Goal: Task Accomplishment & Management: Use online tool/utility

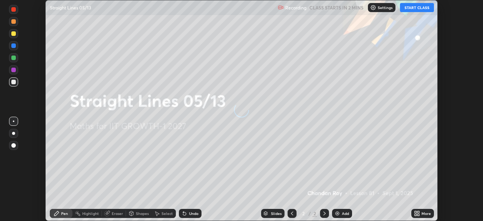
scroll to position [221, 483]
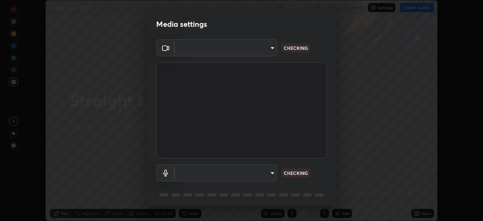
type input "4d63cd10dcc1379e9927399513255d12d620b7bbb39ca773e0f9116a90128a71"
click at [195, 174] on body "Erase all Straight Lines 05/13 Recording CLASS STARTS IN 2 MINS Settings START …" at bounding box center [241, 110] width 483 height 221
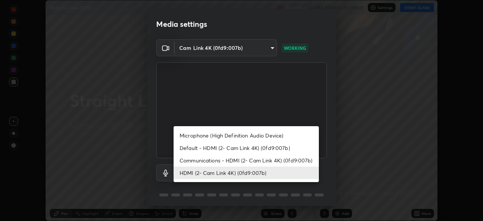
click at [195, 162] on li "Communications - HDMI (2- Cam Link 4K) (0fd9:007b)" at bounding box center [246, 160] width 145 height 12
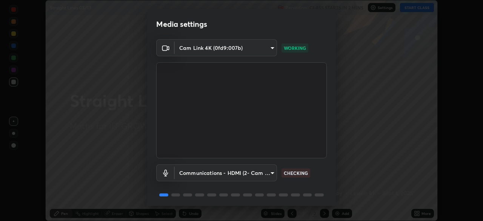
click at [194, 173] on body "Erase all Straight Lines 05/13 Recording CLASS STARTS IN 2 MINS Settings START …" at bounding box center [241, 110] width 483 height 221
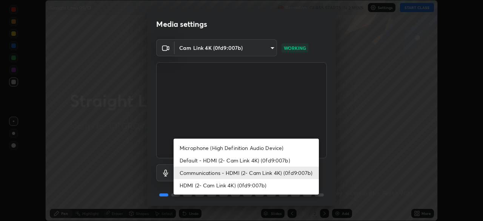
click at [190, 182] on li "HDMI (2- Cam Link 4K) (0fd9:007b)" at bounding box center [246, 185] width 145 height 12
type input "69b458bb6365b4cb8143660b0d50b39c56070ce8c7bb282217003b2a9c4a58b8"
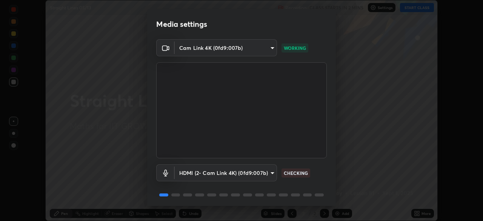
scroll to position [27, 0]
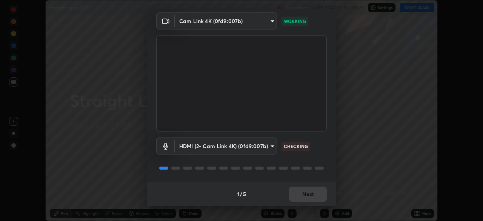
click at [289, 194] on div "1 / 5 Next" at bounding box center [241, 194] width 189 height 24
click at [297, 194] on div "1 / 5 Next" at bounding box center [241, 194] width 189 height 24
click at [303, 196] on div "1 / 5 Next" at bounding box center [241, 194] width 189 height 24
click at [315, 197] on button "Next" at bounding box center [308, 193] width 38 height 15
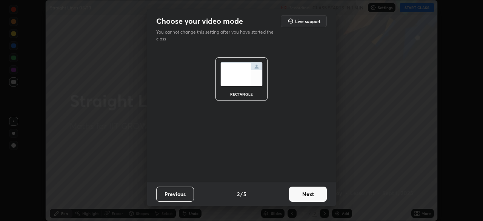
scroll to position [0, 0]
click at [315, 195] on button "Next" at bounding box center [308, 193] width 38 height 15
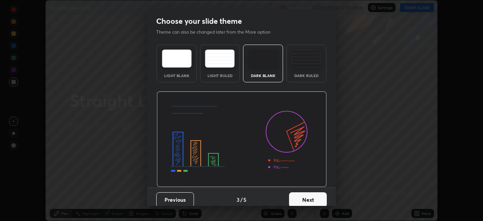
click at [315, 195] on button "Next" at bounding box center [308, 199] width 38 height 15
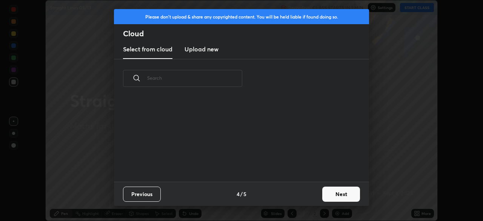
scroll to position [84, 242]
click at [338, 197] on button "Next" at bounding box center [341, 193] width 38 height 15
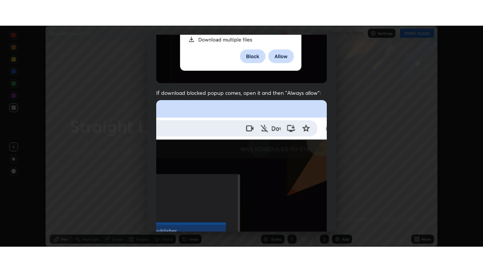
scroll to position [181, 0]
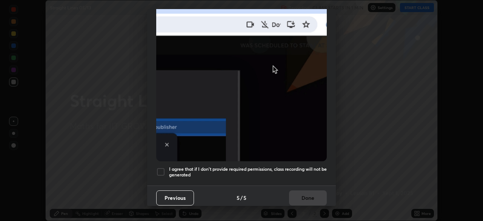
click at [158, 169] on div at bounding box center [160, 171] width 9 height 9
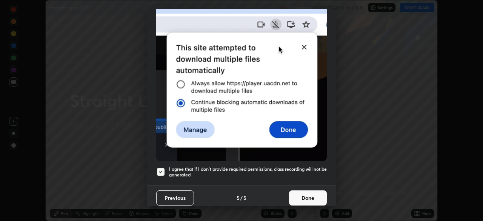
click at [294, 191] on button "Done" at bounding box center [308, 197] width 38 height 15
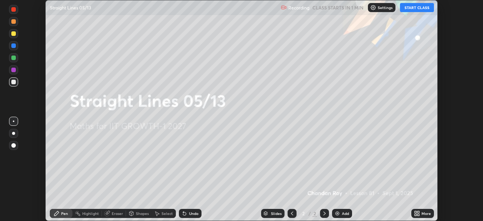
click at [416, 212] on icon at bounding box center [416, 212] width 2 height 2
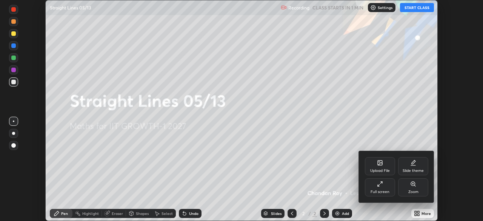
click at [378, 187] on div "Full screen" at bounding box center [380, 187] width 30 height 18
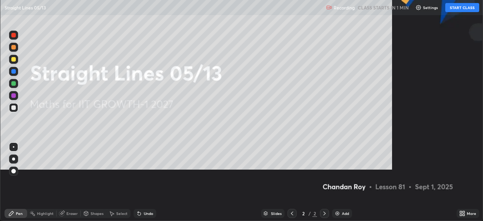
scroll to position [272, 483]
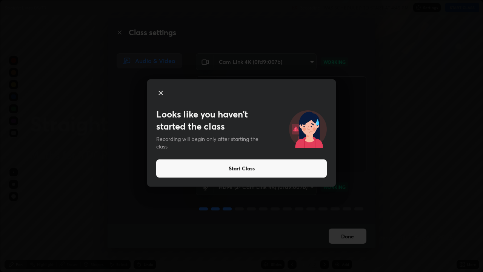
click at [233, 166] on button "Start Class" at bounding box center [241, 168] width 171 height 18
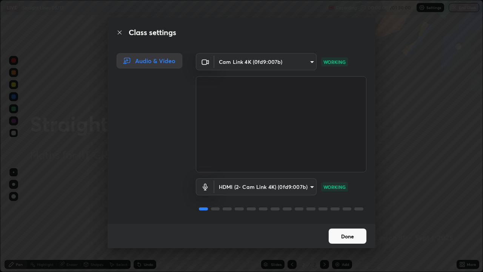
click at [350, 220] on button "Done" at bounding box center [348, 235] width 38 height 15
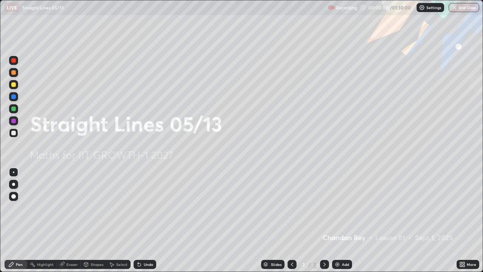
click at [467, 220] on div "More" at bounding box center [468, 264] width 23 height 9
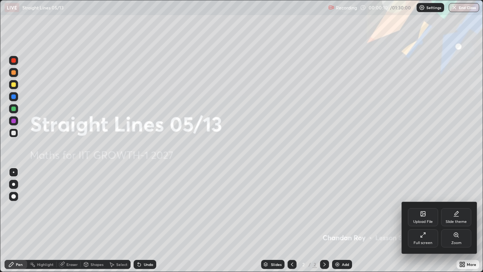
click at [425, 219] on div "Upload File" at bounding box center [423, 217] width 30 height 18
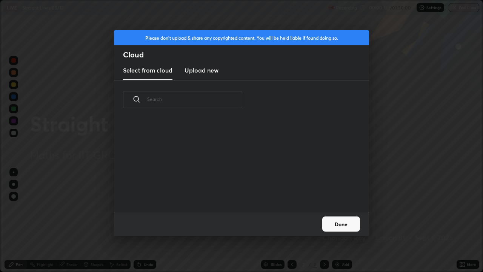
click at [210, 70] on h3 "Upload new" at bounding box center [202, 70] width 34 height 9
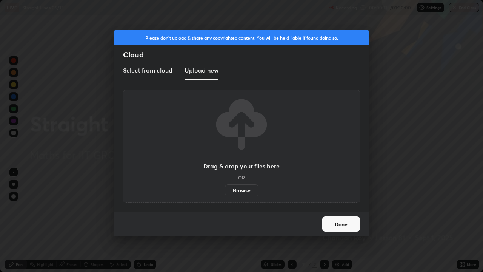
click at [245, 191] on label "Browse" at bounding box center [242, 190] width 34 height 12
click at [225, 191] on input "Browse" at bounding box center [225, 190] width 0 height 12
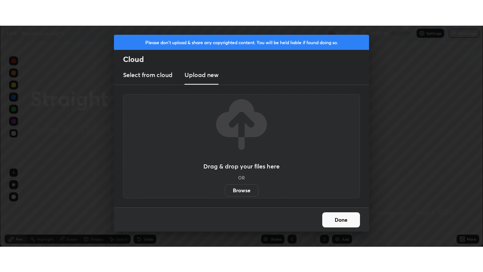
scroll to position [37528, 37265]
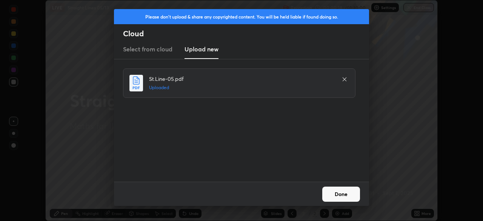
click at [338, 187] on button "Done" at bounding box center [341, 193] width 38 height 15
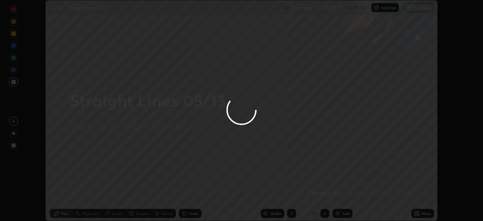
click at [417, 213] on icon at bounding box center [417, 213] width 6 height 6
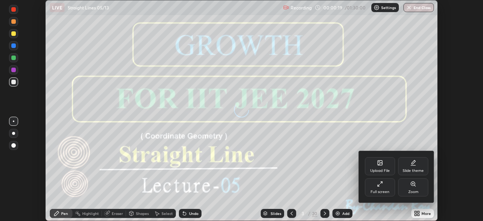
click at [379, 188] on div "Full screen" at bounding box center [380, 187] width 30 height 18
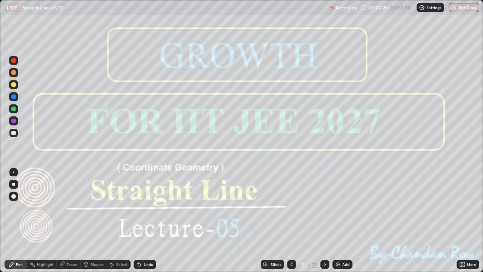
scroll to position [272, 483]
click at [324, 220] on icon at bounding box center [325, 264] width 2 height 4
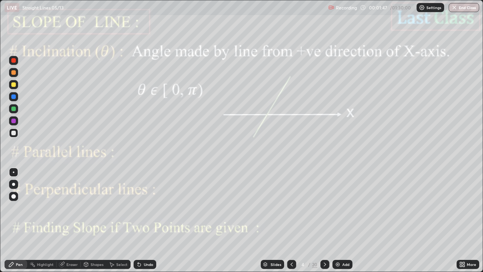
click at [14, 124] on div at bounding box center [13, 120] width 9 height 9
click at [324, 220] on icon at bounding box center [325, 264] width 6 height 6
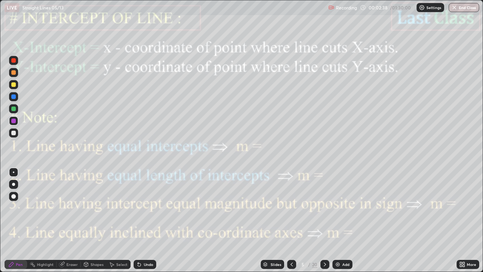
click at [15, 121] on div at bounding box center [13, 121] width 5 height 5
click at [73, 220] on div "Eraser" at bounding box center [71, 264] width 11 height 4
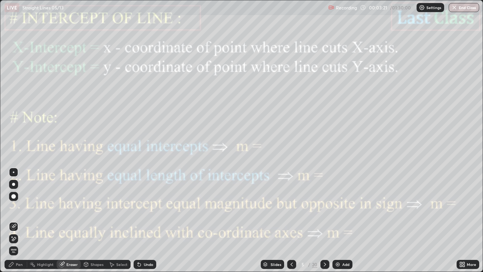
click at [325, 220] on icon at bounding box center [325, 264] width 6 height 6
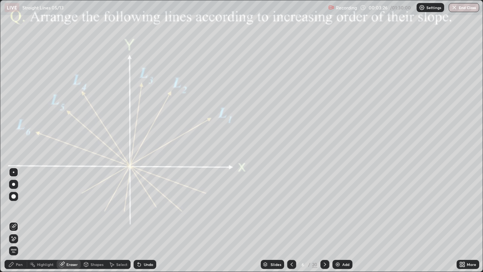
click at [324, 220] on icon at bounding box center [325, 264] width 6 height 6
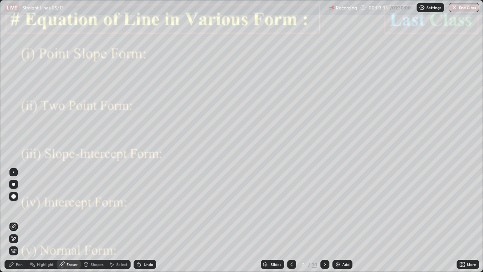
click at [18, 220] on div "Pen" at bounding box center [16, 264] width 23 height 9
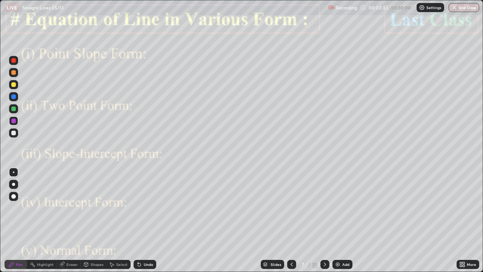
click at [13, 122] on div at bounding box center [13, 121] width 5 height 5
click at [14, 109] on div at bounding box center [13, 108] width 5 height 5
click at [15, 86] on div at bounding box center [13, 84] width 5 height 5
click at [323, 220] on icon at bounding box center [325, 264] width 6 height 6
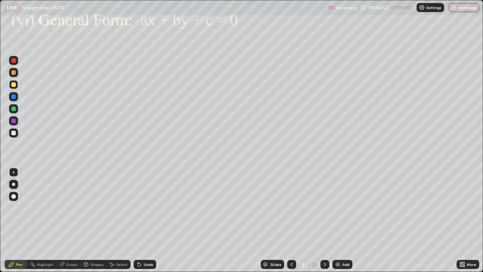
click at [288, 220] on div at bounding box center [291, 264] width 9 height 9
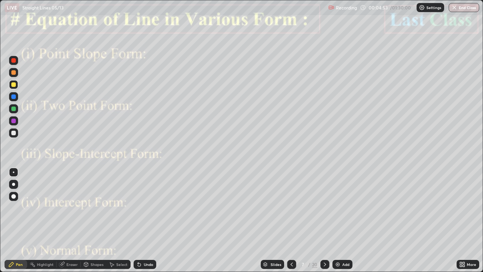
click at [288, 220] on div at bounding box center [291, 264] width 9 height 9
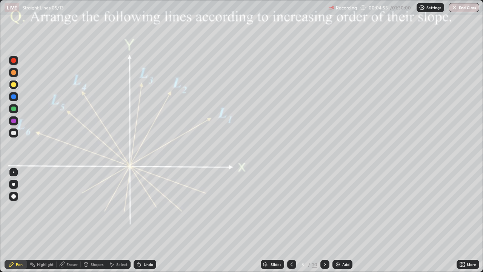
click at [14, 58] on div at bounding box center [13, 60] width 5 height 5
click at [150, 220] on div "Undo" at bounding box center [148, 264] width 9 height 4
click at [97, 220] on div "Shapes" at bounding box center [97, 264] width 13 height 4
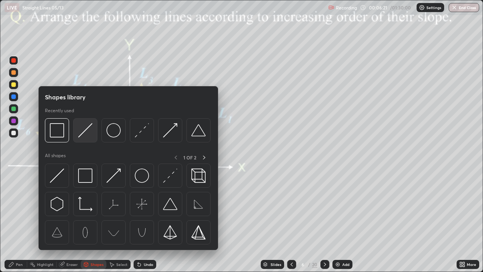
click at [86, 134] on img at bounding box center [85, 130] width 14 height 14
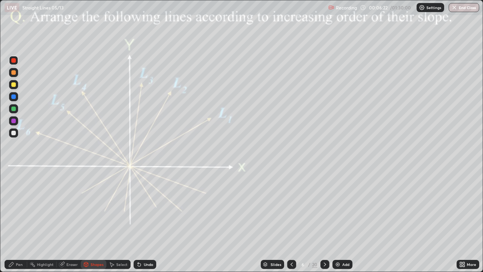
click at [16, 133] on div at bounding box center [13, 132] width 9 height 9
click at [97, 220] on div "Shapes" at bounding box center [97, 264] width 13 height 4
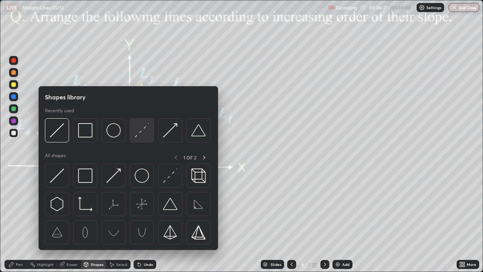
click at [141, 133] on img at bounding box center [142, 130] width 14 height 14
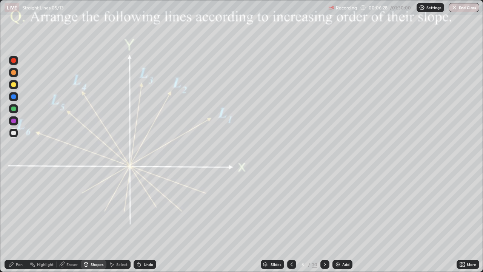
click at [17, 122] on div at bounding box center [13, 120] width 9 height 9
click at [20, 220] on div "Pen" at bounding box center [19, 264] width 7 height 4
click at [14, 109] on div at bounding box center [13, 108] width 5 height 5
click at [14, 85] on div at bounding box center [13, 84] width 5 height 5
click at [145, 220] on div "Undo" at bounding box center [145, 264] width 23 height 9
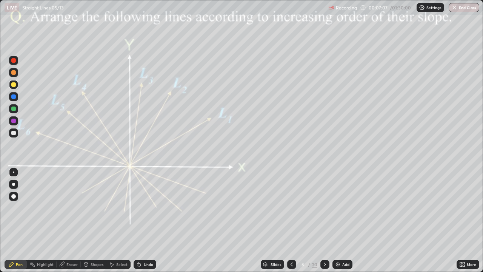
click at [9, 62] on div at bounding box center [13, 60] width 9 height 9
click at [98, 220] on div "Shapes" at bounding box center [97, 264] width 13 height 4
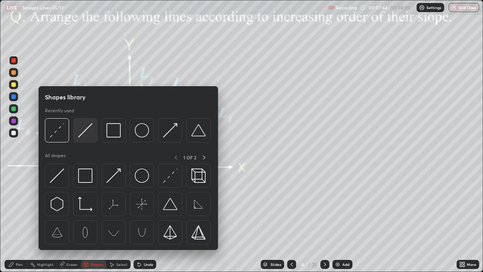
click at [89, 132] on img at bounding box center [85, 130] width 14 height 14
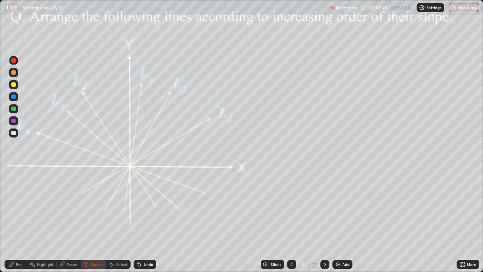
click at [15, 109] on div at bounding box center [13, 108] width 5 height 5
click at [16, 60] on div at bounding box center [13, 60] width 9 height 9
click at [15, 97] on div at bounding box center [13, 96] width 5 height 5
click at [17, 120] on div at bounding box center [13, 120] width 9 height 9
click at [15, 220] on div "Pen" at bounding box center [16, 264] width 23 height 9
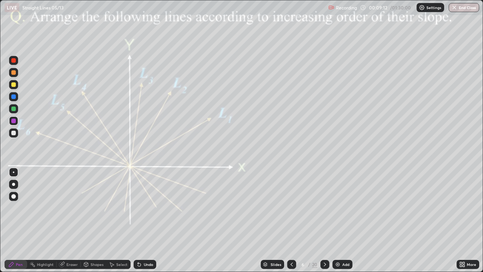
click at [117, 220] on div "Select" at bounding box center [121, 264] width 11 height 4
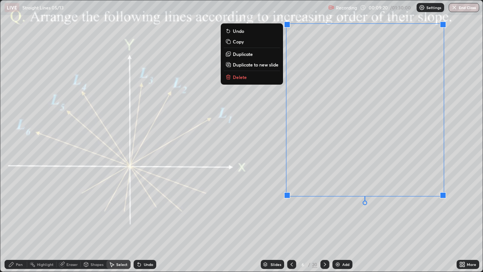
click at [425, 220] on div "0 ° Undo Copy Duplicate Duplicate to new slide Delete" at bounding box center [241, 135] width 482 height 271
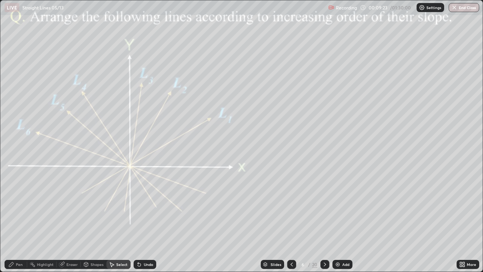
click at [20, 220] on div "Pen" at bounding box center [16, 264] width 23 height 9
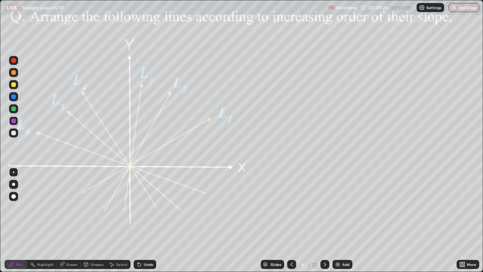
click at [13, 131] on div at bounding box center [13, 133] width 5 height 5
click at [145, 220] on div "Undo" at bounding box center [148, 264] width 9 height 4
click at [16, 109] on div at bounding box center [13, 108] width 9 height 9
click at [13, 121] on div at bounding box center [13, 121] width 5 height 5
click at [324, 220] on icon at bounding box center [325, 264] width 6 height 6
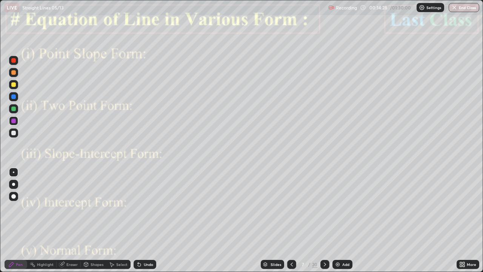
click at [327, 220] on icon at bounding box center [325, 264] width 6 height 6
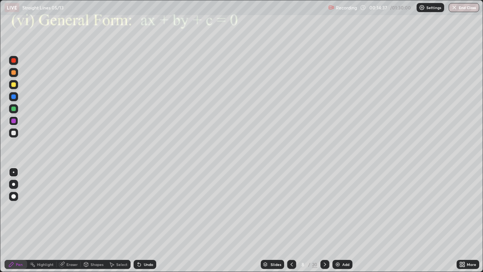
click at [14, 121] on div at bounding box center [13, 121] width 5 height 5
click at [13, 109] on div at bounding box center [13, 108] width 5 height 5
click at [14, 121] on div at bounding box center [13, 121] width 5 height 5
click at [14, 133] on div at bounding box center [13, 133] width 5 height 5
click at [15, 111] on div at bounding box center [13, 108] width 9 height 9
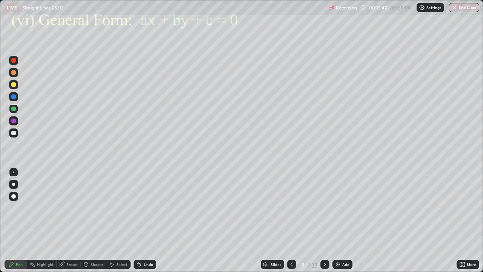
click at [15, 133] on div at bounding box center [13, 133] width 5 height 5
click at [149, 220] on div "Undo" at bounding box center [148, 264] width 9 height 4
click at [148, 220] on div "Undo" at bounding box center [148, 264] width 9 height 4
click at [151, 220] on div "Undo" at bounding box center [148, 264] width 9 height 4
click at [149, 220] on div "Undo" at bounding box center [148, 264] width 9 height 4
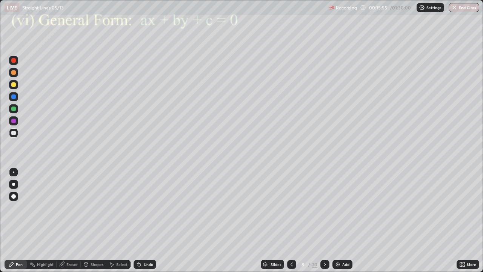
click at [149, 220] on div "Undo" at bounding box center [148, 264] width 9 height 4
click at [148, 220] on div "Undo" at bounding box center [148, 264] width 9 height 4
click at [149, 220] on div "Undo" at bounding box center [148, 264] width 9 height 4
click at [13, 123] on div at bounding box center [13, 121] width 5 height 5
click at [97, 220] on div "Shapes" at bounding box center [94, 264] width 26 height 9
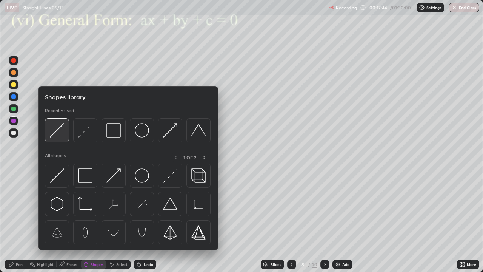
click at [59, 131] on img at bounding box center [57, 130] width 14 height 14
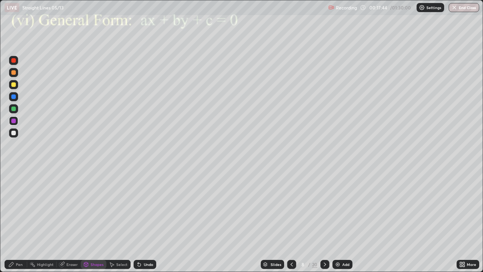
click at [18, 133] on div at bounding box center [13, 132] width 9 height 9
click at [15, 86] on div at bounding box center [13, 84] width 9 height 9
click at [18, 220] on div "Pen" at bounding box center [19, 264] width 7 height 4
click at [15, 121] on div at bounding box center [13, 121] width 5 height 5
click at [96, 220] on div "Shapes" at bounding box center [97, 264] width 13 height 4
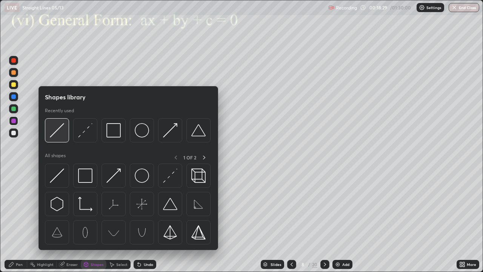
click at [60, 132] on img at bounding box center [57, 130] width 14 height 14
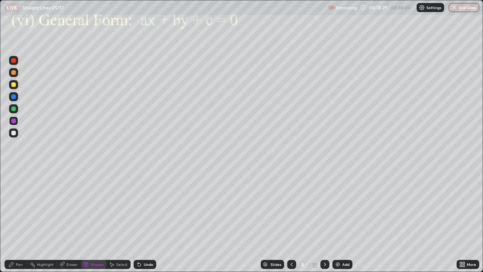
click at [14, 109] on div at bounding box center [13, 108] width 5 height 5
click at [30, 220] on circle at bounding box center [30, 263] width 1 height 1
click at [14, 220] on icon at bounding box center [11, 264] width 6 height 6
click at [94, 220] on div "Shapes" at bounding box center [97, 264] width 13 height 4
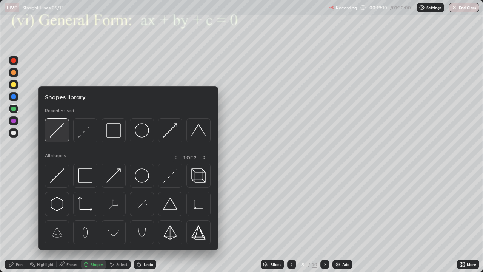
click at [61, 134] on img at bounding box center [57, 130] width 14 height 14
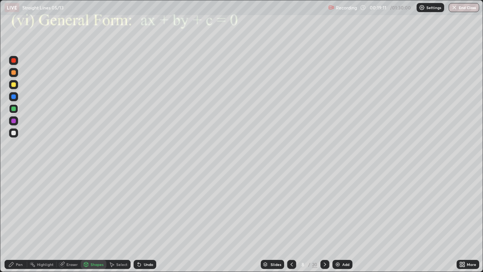
click at [12, 61] on div at bounding box center [13, 60] width 5 height 5
click at [14, 220] on div "Pen" at bounding box center [16, 264] width 23 height 9
click at [328, 220] on div at bounding box center [324, 264] width 9 height 9
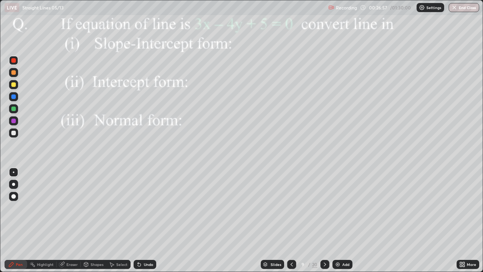
click at [14, 122] on div at bounding box center [13, 121] width 5 height 5
click at [146, 220] on div "Undo" at bounding box center [148, 264] width 9 height 4
click at [12, 108] on div at bounding box center [13, 108] width 5 height 5
click at [96, 220] on div "Shapes" at bounding box center [94, 264] width 26 height 9
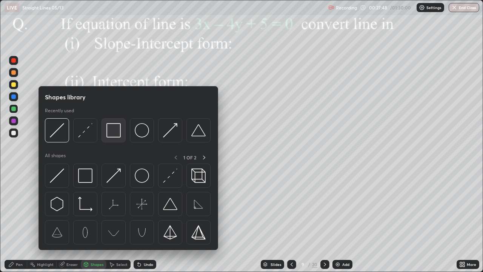
click at [114, 137] on img at bounding box center [113, 130] width 14 height 14
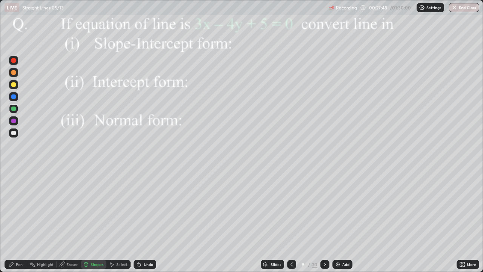
click at [17, 122] on div at bounding box center [13, 120] width 9 height 9
click at [14, 97] on div at bounding box center [13, 96] width 5 height 5
click at [17, 99] on div at bounding box center [13, 96] width 9 height 9
click at [149, 220] on div "Undo" at bounding box center [148, 264] width 9 height 4
click at [145, 220] on div "Undo" at bounding box center [148, 264] width 9 height 4
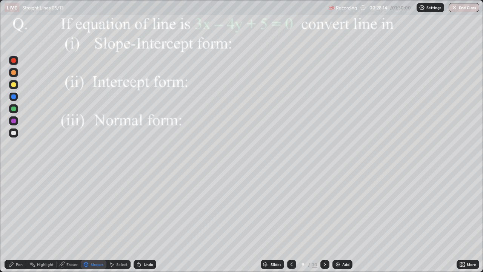
click at [17, 220] on div "Pen" at bounding box center [19, 264] width 7 height 4
click at [141, 220] on div "Undo" at bounding box center [145, 264] width 23 height 9
click at [95, 220] on div "Shapes" at bounding box center [97, 264] width 13 height 4
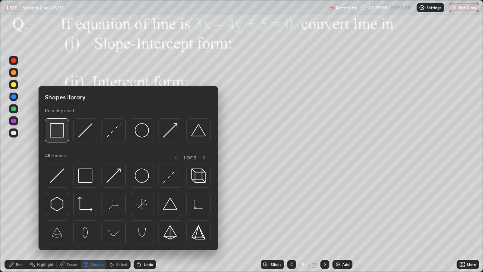
click at [60, 131] on img at bounding box center [57, 130] width 14 height 14
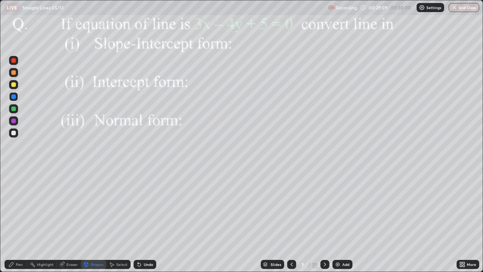
click at [16, 121] on div at bounding box center [13, 120] width 9 height 9
click at [12, 109] on div at bounding box center [13, 108] width 5 height 5
click at [145, 220] on div "Undo" at bounding box center [148, 264] width 9 height 4
click at [144, 220] on div "Undo" at bounding box center [145, 264] width 23 height 9
click at [20, 220] on div "Pen" at bounding box center [19, 264] width 7 height 4
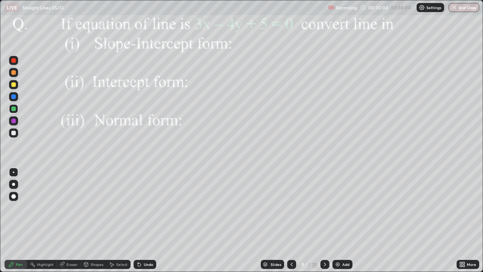
click at [12, 122] on div at bounding box center [13, 121] width 5 height 5
click at [120, 220] on div "Select" at bounding box center [121, 264] width 11 height 4
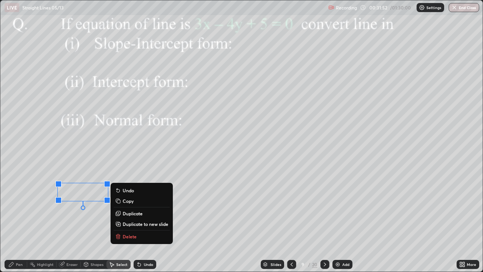
click at [46, 220] on div "0 ° Undo Copy Duplicate Duplicate to new slide Delete" at bounding box center [241, 135] width 482 height 271
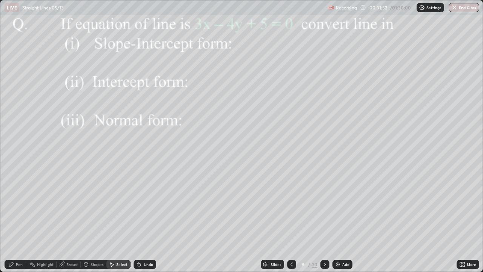
click at [19, 220] on div "Pen" at bounding box center [19, 264] width 7 height 4
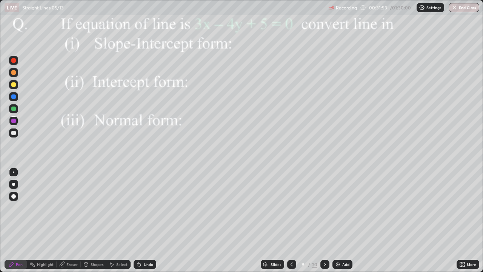
click at [13, 98] on div at bounding box center [13, 96] width 5 height 5
click at [145, 220] on div "Undo" at bounding box center [145, 264] width 23 height 9
click at [94, 220] on div "Shapes" at bounding box center [97, 264] width 13 height 4
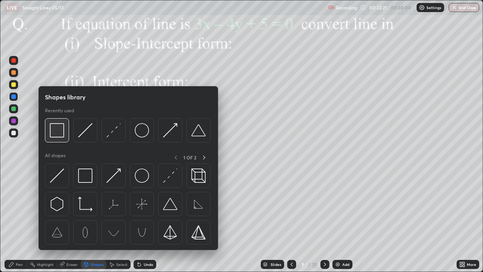
click at [62, 134] on img at bounding box center [57, 130] width 14 height 14
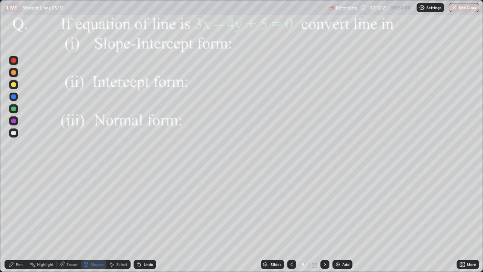
click at [17, 123] on div at bounding box center [13, 120] width 9 height 9
click at [44, 220] on div "Highlight" at bounding box center [41, 264] width 29 height 9
click at [20, 220] on div "Pen" at bounding box center [19, 264] width 7 height 4
click at [12, 132] on div at bounding box center [13, 133] width 5 height 5
click at [324, 220] on icon at bounding box center [325, 264] width 6 height 6
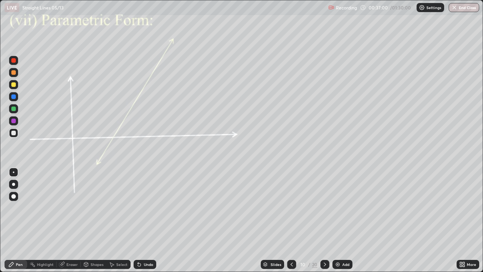
click at [18, 220] on div "Pen" at bounding box center [19, 264] width 7 height 4
click at [14, 121] on div at bounding box center [13, 121] width 5 height 5
click at [94, 220] on div "Shapes" at bounding box center [97, 264] width 13 height 4
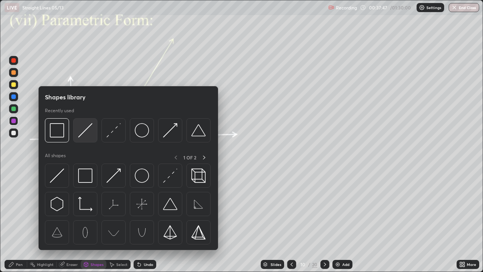
click at [81, 131] on img at bounding box center [85, 130] width 14 height 14
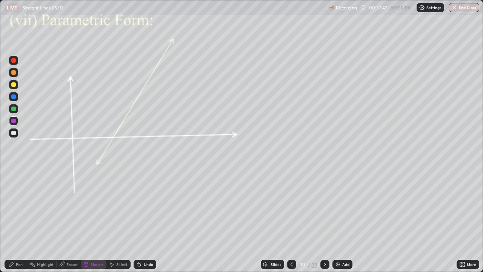
click at [16, 109] on div at bounding box center [13, 108] width 9 height 9
click at [91, 220] on div "Shapes" at bounding box center [97, 264] width 13 height 4
click at [22, 220] on div "Pen" at bounding box center [16, 264] width 23 height 9
click at [14, 122] on div at bounding box center [13, 121] width 5 height 5
click at [14, 121] on div at bounding box center [13, 121] width 5 height 5
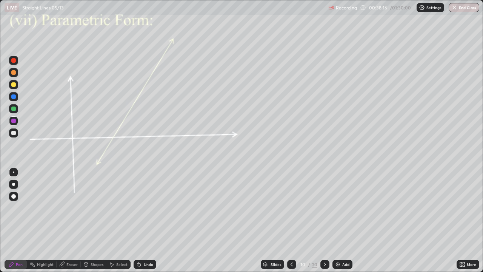
click at [92, 220] on div "Shapes" at bounding box center [97, 264] width 13 height 4
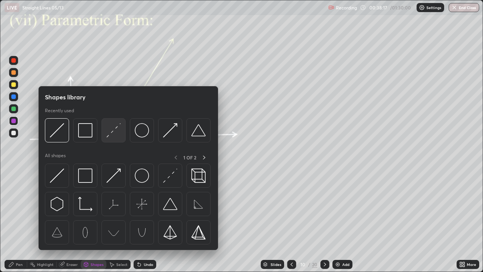
click at [109, 134] on img at bounding box center [113, 130] width 14 height 14
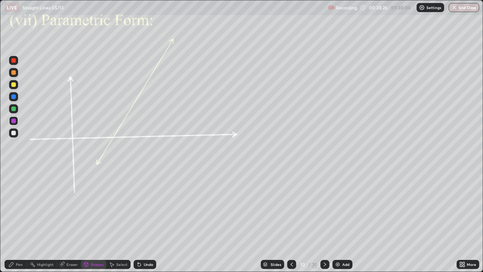
click at [18, 220] on div "Pen" at bounding box center [16, 264] width 23 height 9
click at [14, 97] on div at bounding box center [13, 96] width 5 height 5
click at [14, 85] on div at bounding box center [13, 84] width 5 height 5
click at [148, 220] on div "Undo" at bounding box center [148, 264] width 9 height 4
click at [14, 120] on div at bounding box center [13, 121] width 5 height 5
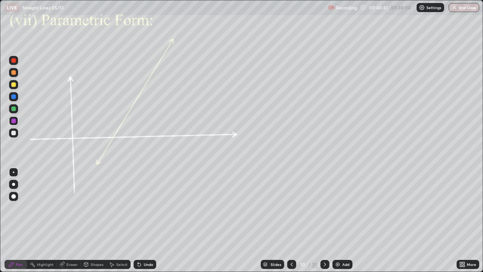
click at [96, 220] on div "Shapes" at bounding box center [97, 264] width 13 height 4
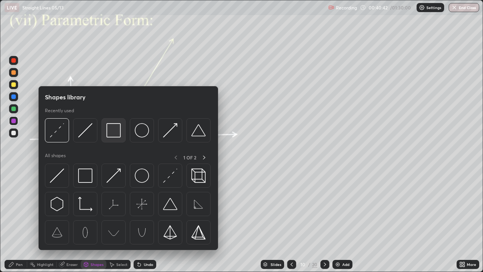
click at [111, 134] on img at bounding box center [113, 130] width 14 height 14
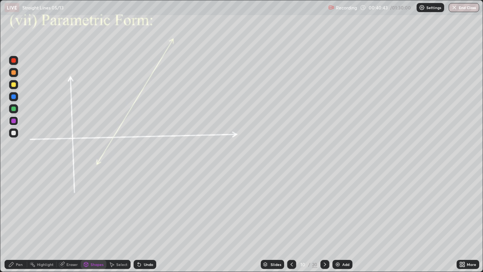
click at [12, 109] on div at bounding box center [13, 108] width 5 height 5
click at [13, 99] on div at bounding box center [13, 96] width 5 height 5
click at [148, 220] on div "Undo" at bounding box center [148, 264] width 9 height 4
click at [16, 220] on div "Pen" at bounding box center [19, 264] width 7 height 4
click at [15, 122] on div at bounding box center [13, 121] width 5 height 5
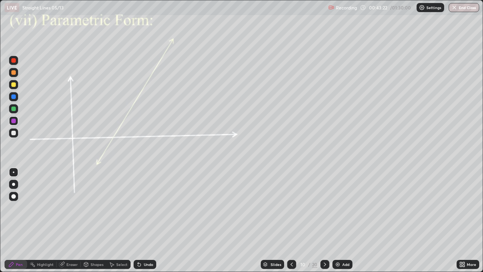
click at [146, 220] on div "Undo" at bounding box center [145, 264] width 23 height 9
click at [142, 220] on div "Undo" at bounding box center [145, 264] width 23 height 9
click at [328, 220] on div at bounding box center [324, 264] width 9 height 15
click at [14, 121] on div at bounding box center [13, 121] width 5 height 5
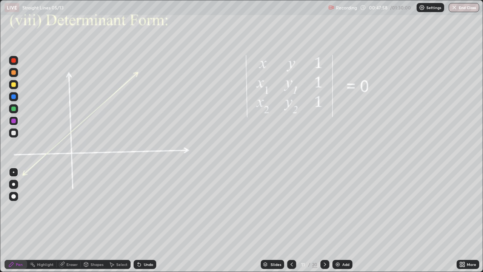
click at [12, 109] on div at bounding box center [13, 108] width 5 height 5
click at [327, 220] on icon at bounding box center [325, 264] width 6 height 6
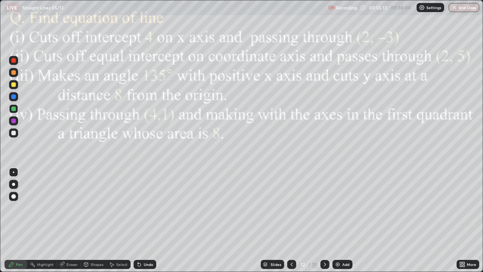
click at [70, 220] on div "Eraser" at bounding box center [71, 264] width 11 height 4
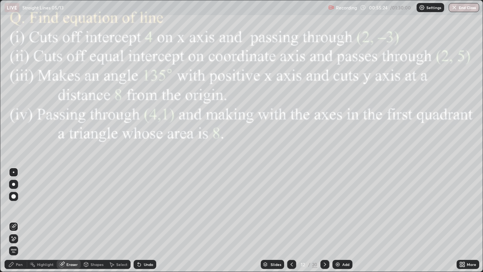
click at [325, 220] on icon at bounding box center [325, 264] width 6 height 6
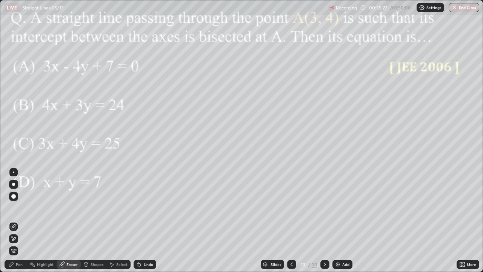
click at [292, 220] on icon at bounding box center [292, 264] width 6 height 6
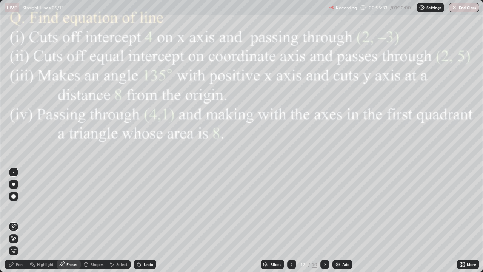
click at [18, 220] on div "Pen" at bounding box center [19, 264] width 7 height 4
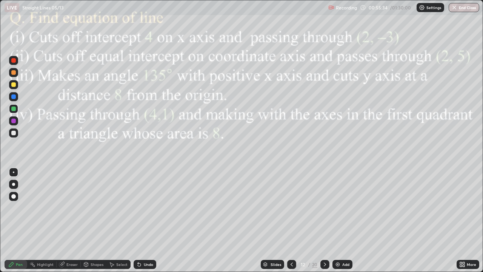
click at [14, 121] on div at bounding box center [13, 121] width 5 height 5
click at [13, 84] on div at bounding box center [13, 84] width 5 height 5
click at [142, 220] on div "Undo" at bounding box center [145, 264] width 23 height 9
click at [148, 220] on div "Undo" at bounding box center [145, 264] width 23 height 9
click at [147, 220] on div "Undo" at bounding box center [145, 264] width 23 height 9
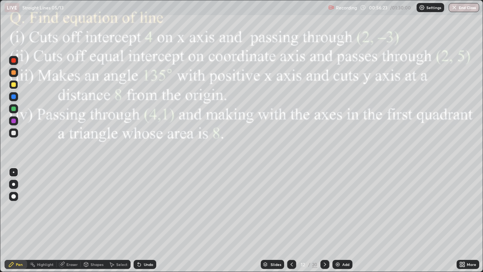
click at [143, 220] on div "Undo" at bounding box center [145, 264] width 23 height 9
click at [142, 220] on div "Undo" at bounding box center [145, 264] width 23 height 9
click at [146, 220] on div "Undo" at bounding box center [148, 264] width 9 height 4
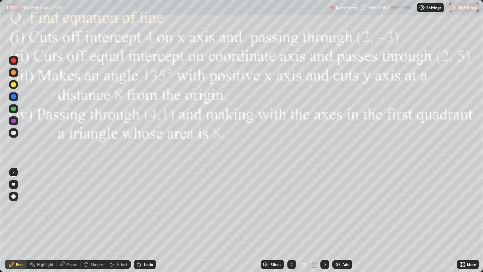
click at [145, 220] on div "Undo" at bounding box center [148, 264] width 9 height 4
click at [144, 220] on div "Undo" at bounding box center [148, 264] width 9 height 4
click at [144, 220] on div "Undo" at bounding box center [145, 264] width 23 height 9
click at [142, 220] on div "Undo" at bounding box center [145, 264] width 23 height 9
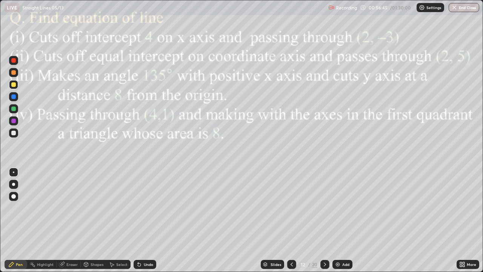
click at [141, 220] on div "Undo" at bounding box center [145, 264] width 23 height 9
click at [14, 107] on div at bounding box center [13, 108] width 5 height 5
click at [13, 122] on div at bounding box center [13, 121] width 5 height 5
click at [144, 220] on div "Undo" at bounding box center [148, 264] width 9 height 4
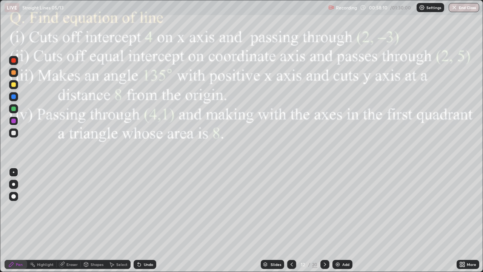
click at [148, 220] on div "Undo" at bounding box center [145, 264] width 23 height 9
click at [146, 220] on div "Undo" at bounding box center [148, 264] width 9 height 4
click at [148, 220] on div "Undo" at bounding box center [145, 264] width 23 height 9
click at [14, 133] on div at bounding box center [13, 133] width 5 height 5
click at [346, 220] on div "Add" at bounding box center [343, 264] width 20 height 9
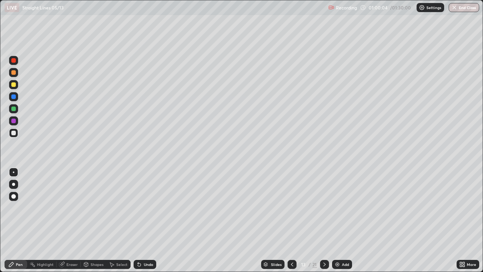
click at [15, 121] on div at bounding box center [13, 121] width 5 height 5
click at [11, 111] on div at bounding box center [13, 108] width 9 height 9
click at [15, 119] on div at bounding box center [13, 121] width 5 height 5
click at [146, 220] on div "Undo" at bounding box center [148, 264] width 9 height 4
click at [147, 220] on div "Undo" at bounding box center [145, 264] width 23 height 9
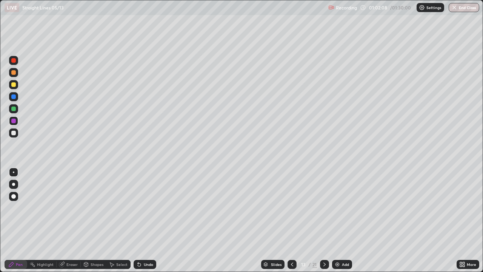
click at [116, 220] on div "Select" at bounding box center [121, 264] width 11 height 4
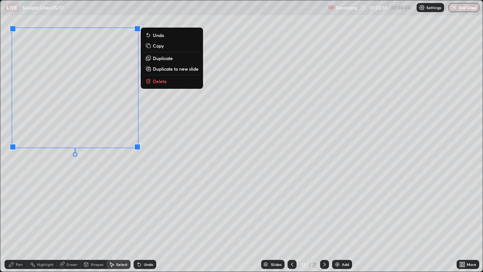
click at [101, 183] on div "0 ° Undo Copy Duplicate Duplicate to new slide Delete" at bounding box center [241, 135] width 482 height 271
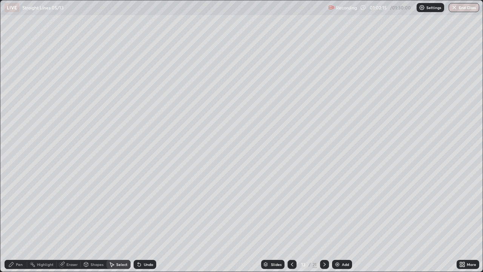
click at [93, 220] on div "Shapes" at bounding box center [97, 264] width 13 height 4
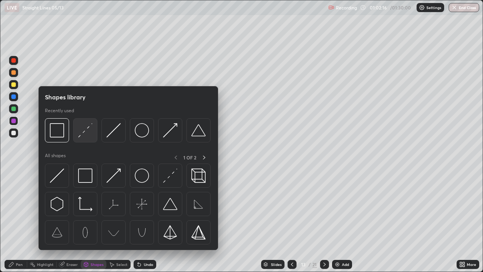
click at [87, 132] on img at bounding box center [85, 130] width 14 height 14
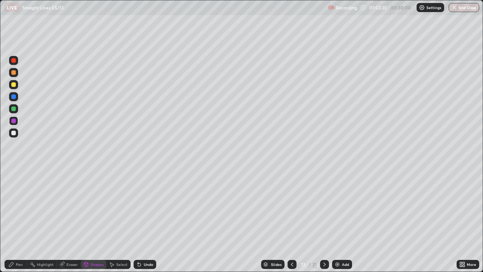
click at [15, 220] on div "Pen" at bounding box center [16, 264] width 23 height 9
click at [291, 220] on icon at bounding box center [292, 264] width 6 height 6
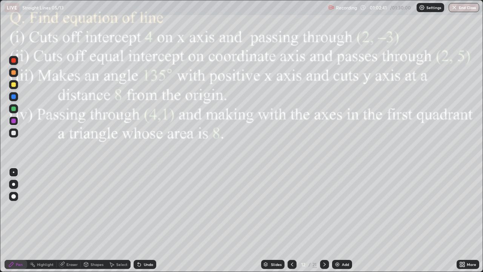
click at [324, 220] on icon at bounding box center [325, 264] width 6 height 6
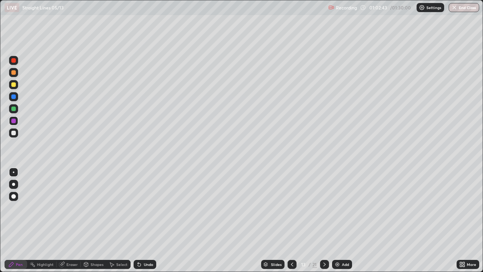
click at [94, 220] on div "Shapes" at bounding box center [97, 264] width 13 height 4
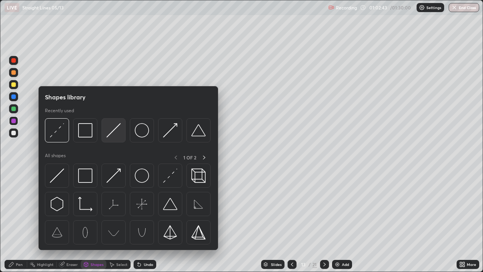
click at [108, 140] on div at bounding box center [114, 130] width 24 height 24
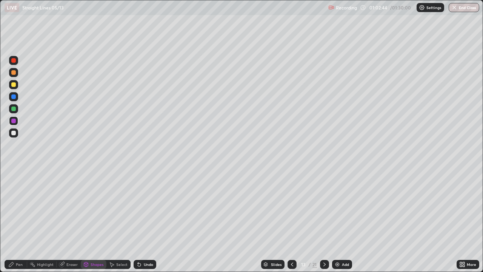
click at [15, 132] on div at bounding box center [13, 133] width 5 height 5
click at [96, 220] on div "Shapes" at bounding box center [97, 264] width 13 height 4
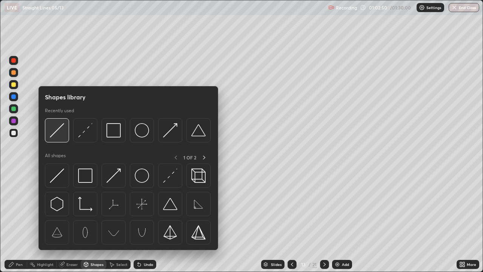
click at [62, 129] on img at bounding box center [57, 130] width 14 height 14
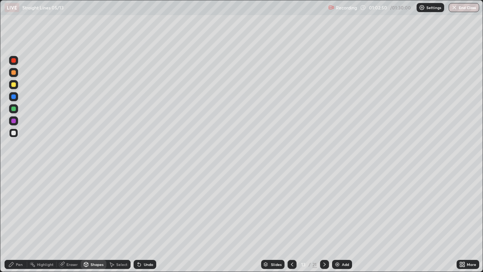
click at [15, 74] on div at bounding box center [13, 72] width 5 height 5
click at [291, 220] on icon at bounding box center [292, 264] width 6 height 6
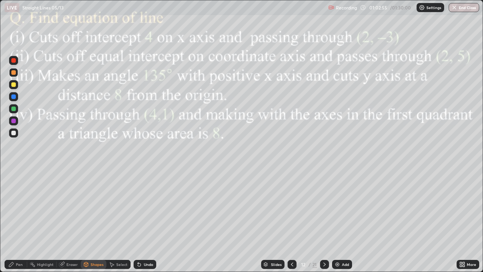
click at [322, 220] on icon at bounding box center [325, 264] width 6 height 6
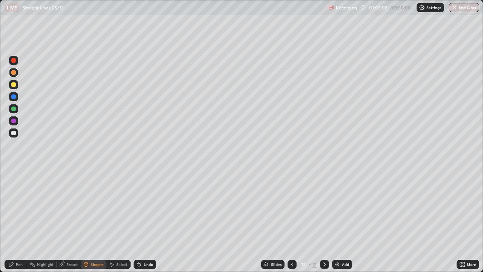
click at [17, 220] on div "Pen" at bounding box center [19, 264] width 7 height 4
click at [94, 220] on div "Shapes" at bounding box center [97, 264] width 13 height 4
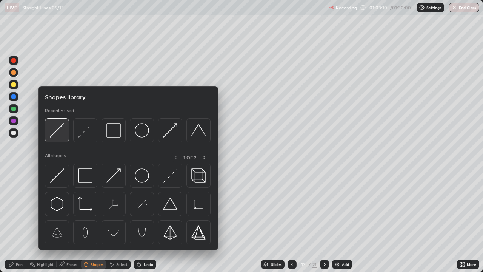
click at [57, 132] on img at bounding box center [57, 130] width 14 height 14
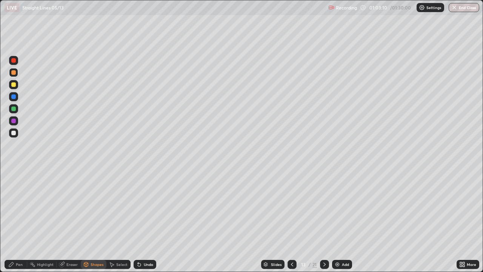
click at [15, 86] on div at bounding box center [13, 84] width 5 height 5
click at [18, 220] on div "Pen" at bounding box center [19, 264] width 7 height 4
click at [11, 61] on div at bounding box center [13, 60] width 5 height 5
click at [95, 220] on div "Shapes" at bounding box center [97, 264] width 13 height 4
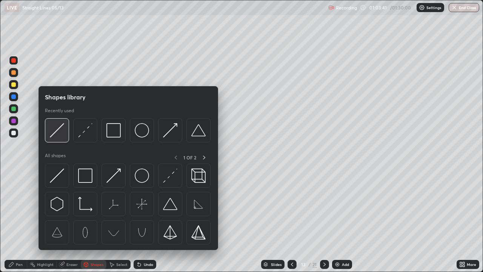
click at [62, 129] on img at bounding box center [57, 130] width 14 height 14
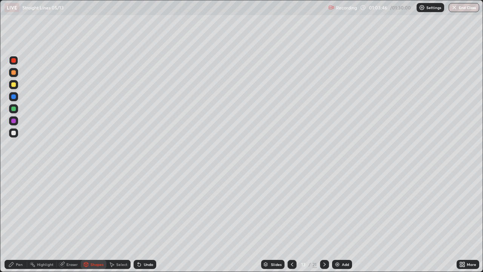
click at [291, 220] on icon at bounding box center [292, 264] width 6 height 6
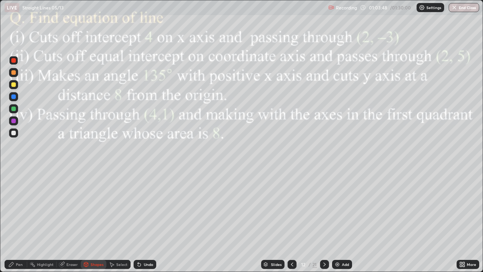
click at [322, 220] on icon at bounding box center [325, 264] width 6 height 6
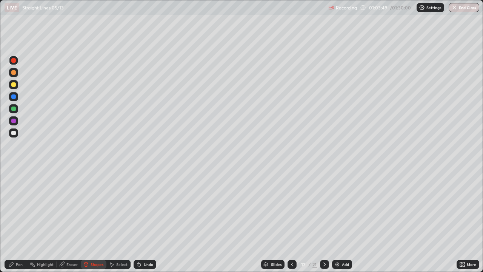
click at [15, 60] on div at bounding box center [13, 60] width 5 height 5
click at [16, 220] on div "Pen" at bounding box center [19, 264] width 7 height 4
click at [96, 220] on div "Shapes" at bounding box center [94, 264] width 26 height 9
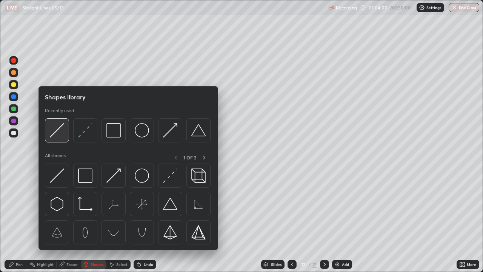
click at [57, 129] on img at bounding box center [57, 130] width 14 height 14
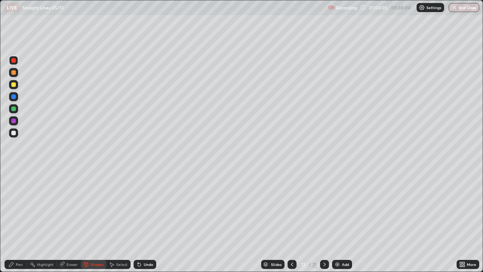
click at [142, 220] on div "Undo" at bounding box center [145, 264] width 23 height 9
click at [15, 73] on div at bounding box center [13, 72] width 5 height 5
click at [43, 220] on div "Highlight" at bounding box center [45, 264] width 17 height 4
click at [18, 220] on div "Pen" at bounding box center [19, 264] width 7 height 4
click at [14, 122] on div at bounding box center [13, 121] width 5 height 5
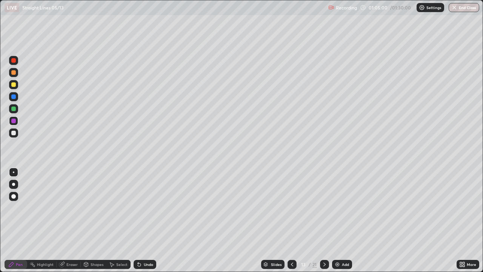
click at [42, 220] on div "Highlight" at bounding box center [45, 264] width 17 height 4
click at [17, 220] on div "Pen" at bounding box center [16, 264] width 23 height 9
click at [17, 132] on div at bounding box center [13, 132] width 9 height 9
click at [12, 60] on div at bounding box center [13, 60] width 5 height 5
click at [71, 220] on div "Eraser" at bounding box center [71, 264] width 11 height 4
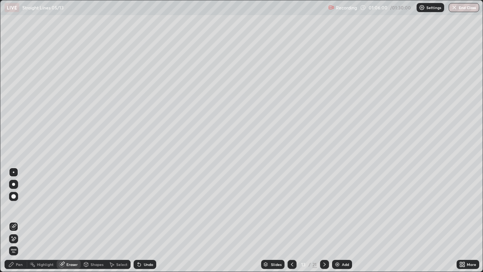
click at [21, 220] on div "Pen" at bounding box center [16, 264] width 23 height 9
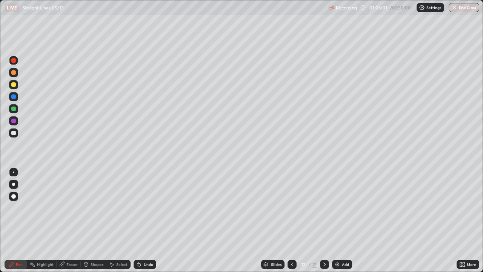
click at [12, 120] on div at bounding box center [13, 121] width 5 height 5
click at [14, 98] on div at bounding box center [13, 96] width 5 height 5
click at [94, 220] on div "Shapes" at bounding box center [97, 264] width 13 height 4
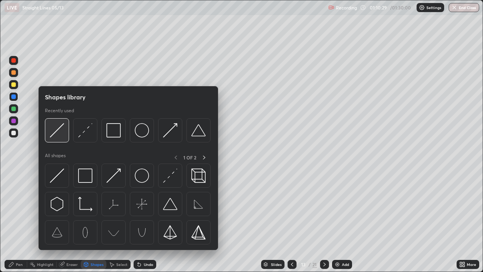
click at [59, 131] on img at bounding box center [57, 130] width 14 height 14
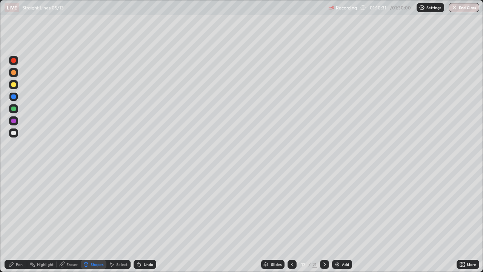
click at [9, 83] on div at bounding box center [13, 84] width 9 height 9
click at [14, 108] on div at bounding box center [13, 108] width 5 height 5
click at [14, 220] on icon at bounding box center [11, 264] width 6 height 6
click at [291, 220] on icon at bounding box center [292, 264] width 6 height 6
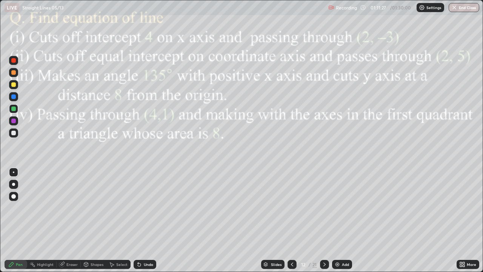
click at [320, 220] on div at bounding box center [324, 264] width 9 height 15
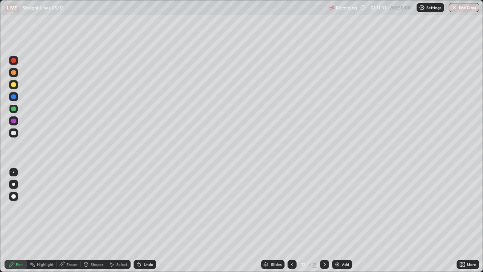
click at [74, 220] on div "Eraser" at bounding box center [69, 264] width 24 height 9
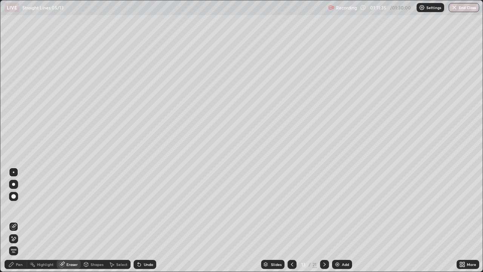
click at [145, 220] on div "Undo" at bounding box center [148, 264] width 9 height 4
click at [43, 220] on div "Highlight" at bounding box center [45, 264] width 17 height 4
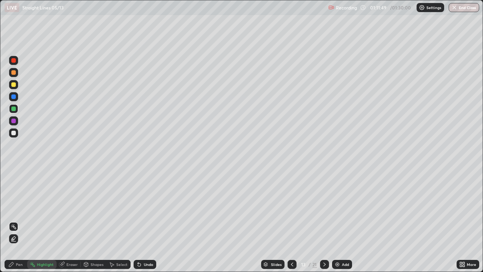
click at [144, 220] on div "Undo" at bounding box center [148, 264] width 9 height 4
click at [146, 220] on div "Undo" at bounding box center [148, 264] width 9 height 4
click at [147, 220] on div "Undo" at bounding box center [148, 264] width 9 height 4
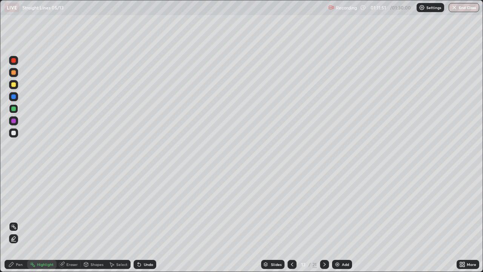
click at [146, 220] on div "Undo" at bounding box center [148, 264] width 9 height 4
click at [145, 220] on div "Undo" at bounding box center [145, 264] width 23 height 9
click at [146, 220] on div "Undo" at bounding box center [148, 264] width 9 height 4
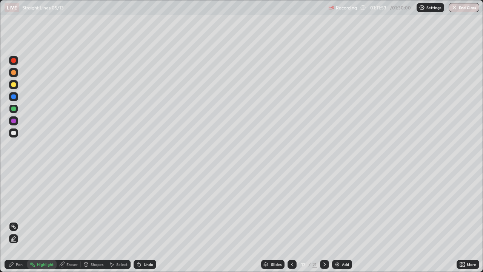
click at [146, 220] on div "Undo" at bounding box center [148, 264] width 9 height 4
click at [147, 220] on div "Undo" at bounding box center [145, 264] width 23 height 9
click at [292, 220] on div at bounding box center [292, 264] width 9 height 9
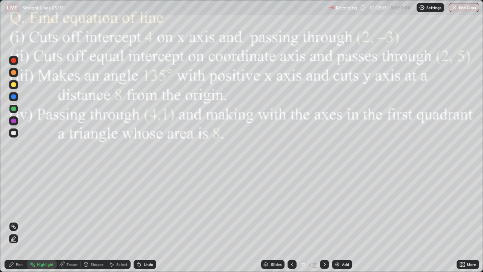
click at [324, 220] on icon at bounding box center [325, 264] width 6 height 6
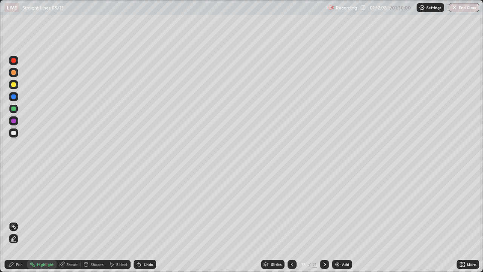
click at [339, 220] on div "Add" at bounding box center [342, 264] width 20 height 9
click at [14, 220] on icon at bounding box center [11, 264] width 6 height 6
click at [14, 119] on div at bounding box center [13, 121] width 5 height 5
click at [94, 220] on div "Shapes" at bounding box center [97, 264] width 13 height 4
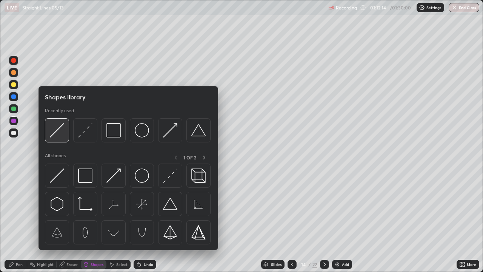
click at [62, 129] on img at bounding box center [57, 130] width 14 height 14
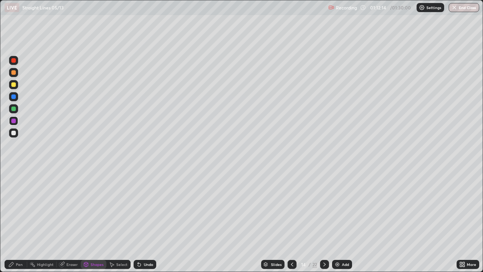
click at [18, 132] on div at bounding box center [13, 132] width 9 height 9
click at [95, 220] on div "Shapes" at bounding box center [97, 264] width 13 height 4
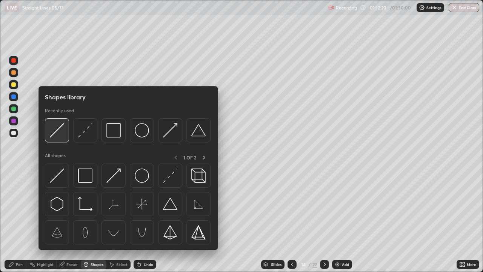
click at [59, 129] on img at bounding box center [57, 130] width 14 height 14
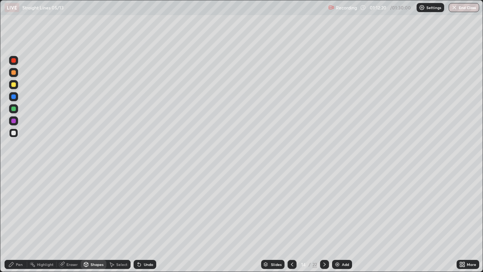
click at [15, 84] on div at bounding box center [13, 84] width 5 height 5
click at [288, 220] on div at bounding box center [292, 264] width 9 height 9
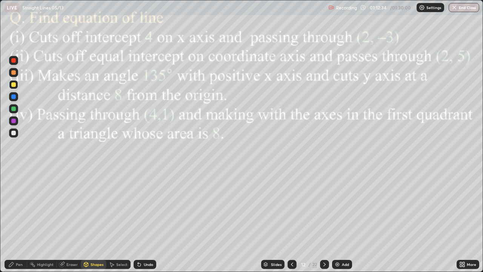
click at [322, 220] on div at bounding box center [324, 264] width 9 height 9
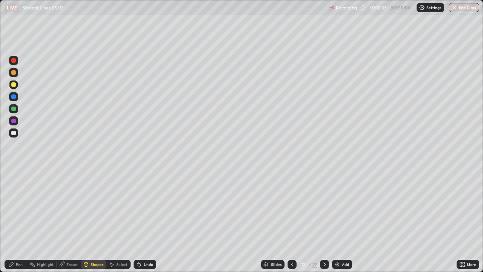
click at [324, 220] on icon at bounding box center [325, 264] width 6 height 6
click at [17, 220] on div "Pen" at bounding box center [19, 264] width 7 height 4
click at [13, 120] on div at bounding box center [13, 121] width 5 height 5
click at [92, 220] on div "Shapes" at bounding box center [97, 264] width 13 height 4
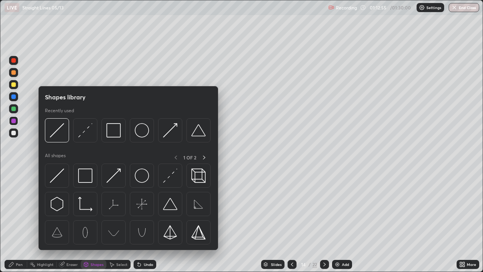
click at [40, 220] on div "Highlight" at bounding box center [45, 264] width 17 height 4
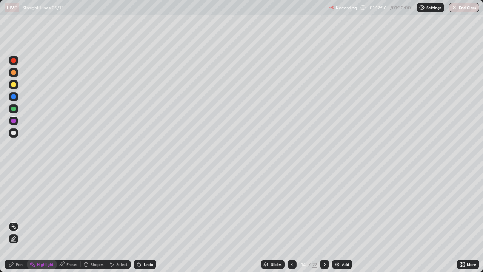
click at [14, 220] on icon at bounding box center [14, 239] width 6 height 6
click at [14, 108] on div at bounding box center [13, 108] width 5 height 5
click at [13, 61] on div at bounding box center [13, 60] width 5 height 5
click at [148, 220] on div "Undo" at bounding box center [145, 264] width 23 height 9
click at [14, 220] on icon at bounding box center [11, 264] width 6 height 6
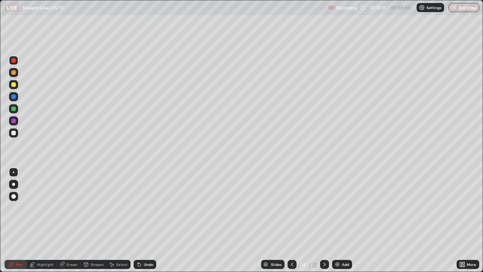
click at [15, 59] on div at bounding box center [13, 60] width 5 height 5
click at [14, 121] on div at bounding box center [13, 121] width 5 height 5
click at [145, 220] on div "Undo" at bounding box center [148, 264] width 9 height 4
click at [11, 61] on div at bounding box center [13, 60] width 5 height 5
click at [14, 74] on div at bounding box center [13, 72] width 5 height 5
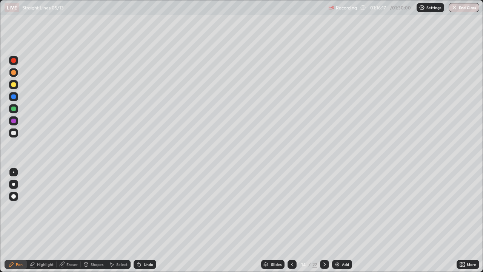
click at [146, 220] on div "Undo" at bounding box center [148, 264] width 9 height 4
click at [93, 220] on div "Shapes" at bounding box center [97, 264] width 13 height 4
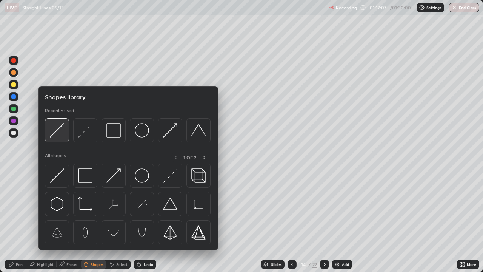
click at [62, 129] on img at bounding box center [57, 130] width 14 height 14
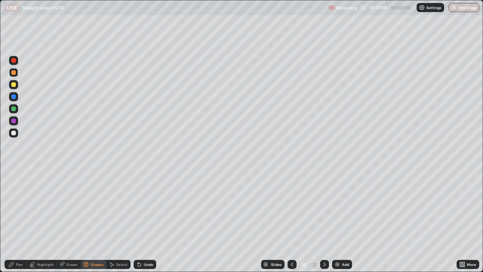
click at [14, 109] on div at bounding box center [13, 108] width 5 height 5
click at [47, 220] on div "Highlight" at bounding box center [41, 264] width 29 height 9
click at [147, 220] on div "Undo" at bounding box center [145, 264] width 23 height 9
click at [143, 220] on div "Undo" at bounding box center [145, 264] width 23 height 9
click at [14, 96] on div at bounding box center [13, 96] width 5 height 5
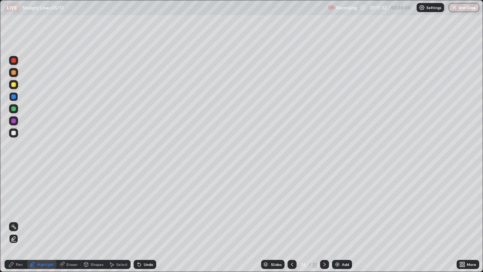
click at [145, 220] on div "Undo" at bounding box center [148, 264] width 9 height 4
click at [18, 220] on div "Pen" at bounding box center [19, 264] width 7 height 4
click at [98, 220] on div "Shapes" at bounding box center [97, 264] width 13 height 4
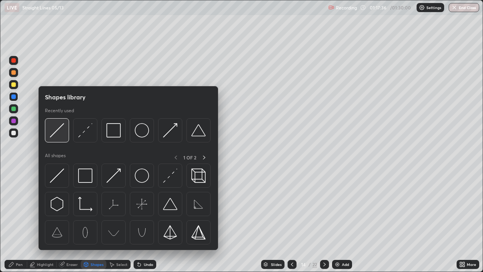
click at [63, 129] on img at bounding box center [57, 130] width 14 height 14
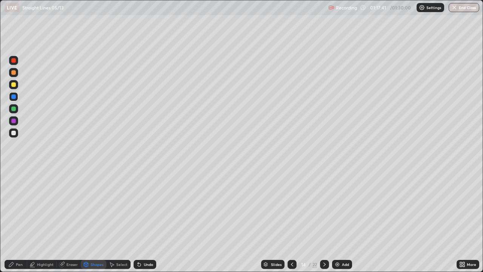
click at [147, 220] on div "Undo" at bounding box center [148, 264] width 9 height 4
click at [22, 220] on div "Pen" at bounding box center [16, 264] width 23 height 9
click at [146, 220] on div "Undo" at bounding box center [148, 264] width 9 height 4
click at [147, 220] on div "Undo" at bounding box center [148, 264] width 9 height 4
click at [145, 220] on div "Undo" at bounding box center [148, 264] width 9 height 4
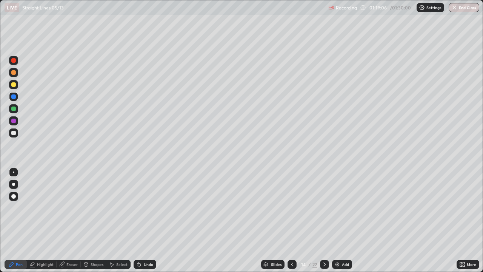
click at [144, 220] on div "Undo" at bounding box center [145, 264] width 23 height 9
click at [146, 220] on div "Undo" at bounding box center [148, 264] width 9 height 4
click at [145, 220] on div "Undo" at bounding box center [148, 264] width 9 height 4
click at [19, 220] on div "Pen" at bounding box center [19, 264] width 7 height 4
click at [14, 100] on div at bounding box center [13, 96] width 9 height 9
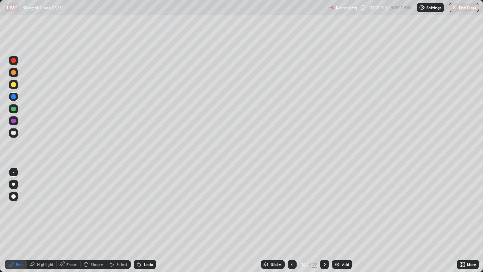
click at [14, 72] on div at bounding box center [13, 72] width 5 height 5
click at [327, 220] on div at bounding box center [324, 264] width 9 height 9
click at [98, 220] on div "Shapes" at bounding box center [94, 264] width 26 height 9
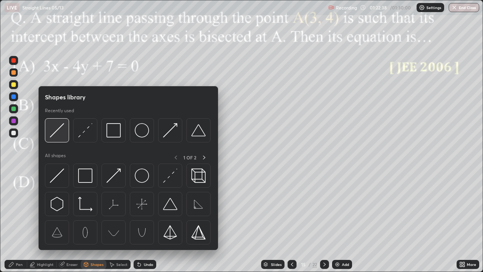
click at [63, 129] on img at bounding box center [57, 130] width 14 height 14
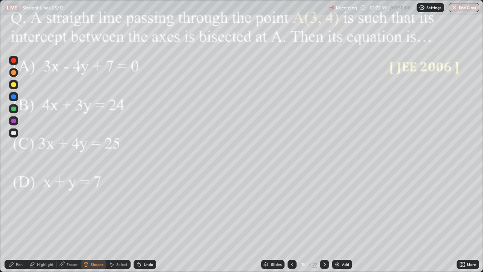
click at [17, 134] on div at bounding box center [13, 132] width 9 height 9
click at [95, 220] on div "Shapes" at bounding box center [97, 264] width 13 height 4
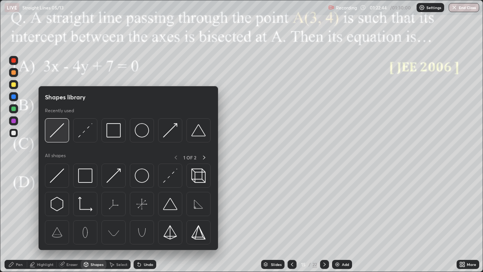
click at [60, 128] on img at bounding box center [57, 130] width 14 height 14
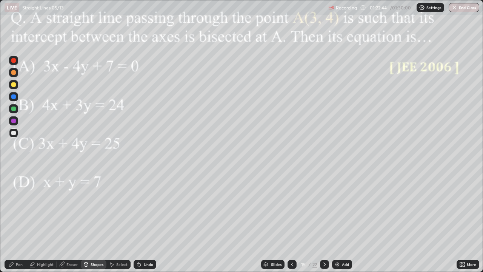
click at [14, 82] on div at bounding box center [13, 84] width 5 height 5
click at [15, 220] on div "Pen" at bounding box center [16, 264] width 23 height 9
click at [15, 108] on div at bounding box center [13, 108] width 5 height 5
click at [324, 220] on icon at bounding box center [325, 264] width 6 height 6
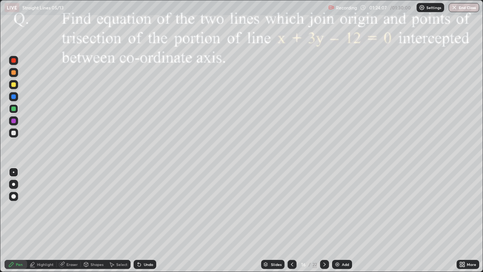
click at [15, 122] on div at bounding box center [13, 121] width 5 height 5
click at [324, 220] on icon at bounding box center [325, 264] width 6 height 6
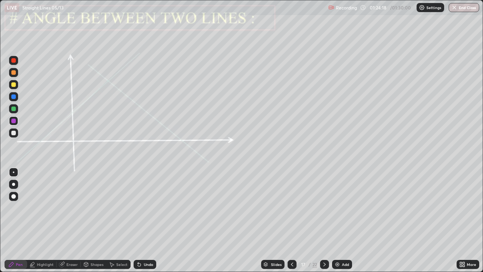
click at [325, 220] on icon at bounding box center [325, 264] width 6 height 6
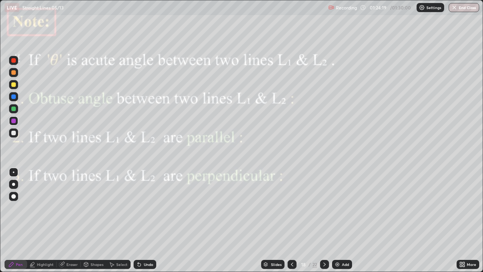
click at [323, 220] on icon at bounding box center [325, 264] width 6 height 6
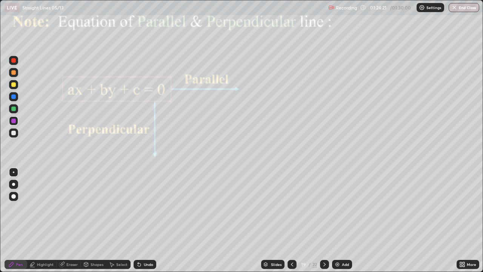
click at [325, 220] on icon at bounding box center [325, 264] width 6 height 6
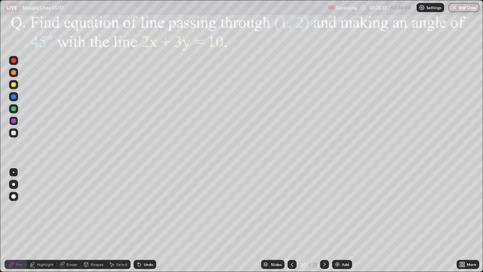
click at [324, 220] on icon at bounding box center [325, 264] width 6 height 6
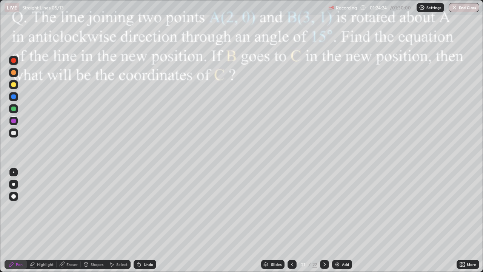
click at [325, 220] on icon at bounding box center [325, 264] width 6 height 6
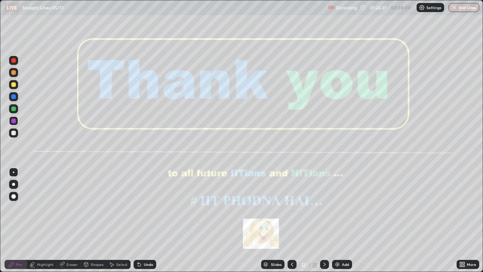
click at [467, 8] on button "End Class" at bounding box center [464, 7] width 31 height 9
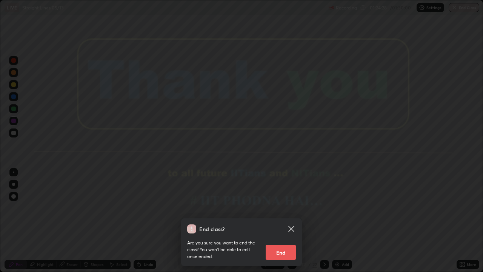
click at [281, 220] on button "End" at bounding box center [281, 252] width 30 height 15
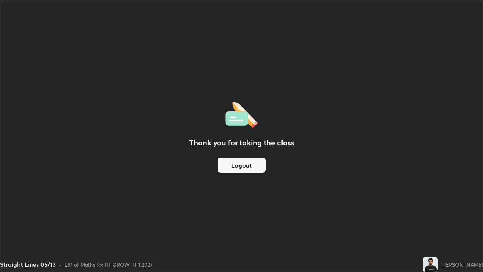
click at [247, 164] on button "Logout" at bounding box center [242, 164] width 48 height 15
